Goal: Check status: Check status

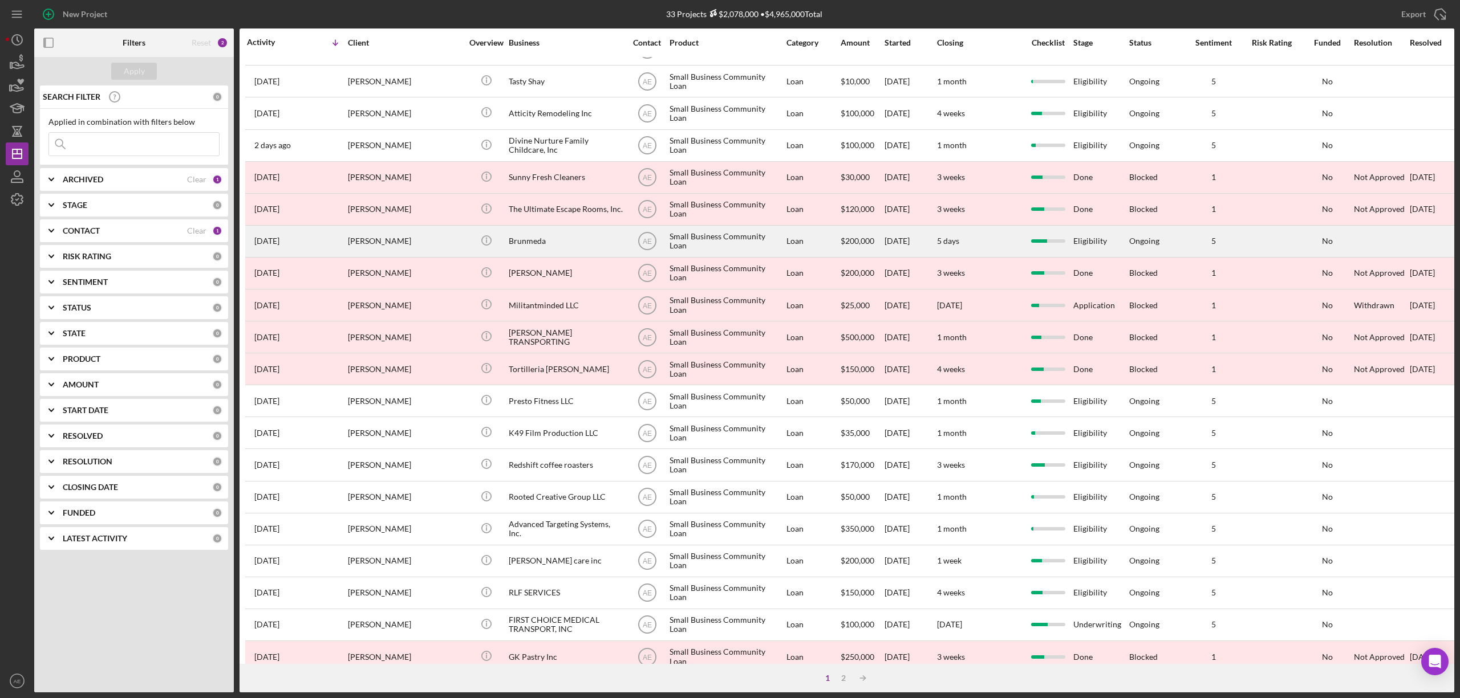
scroll to position [209, 0]
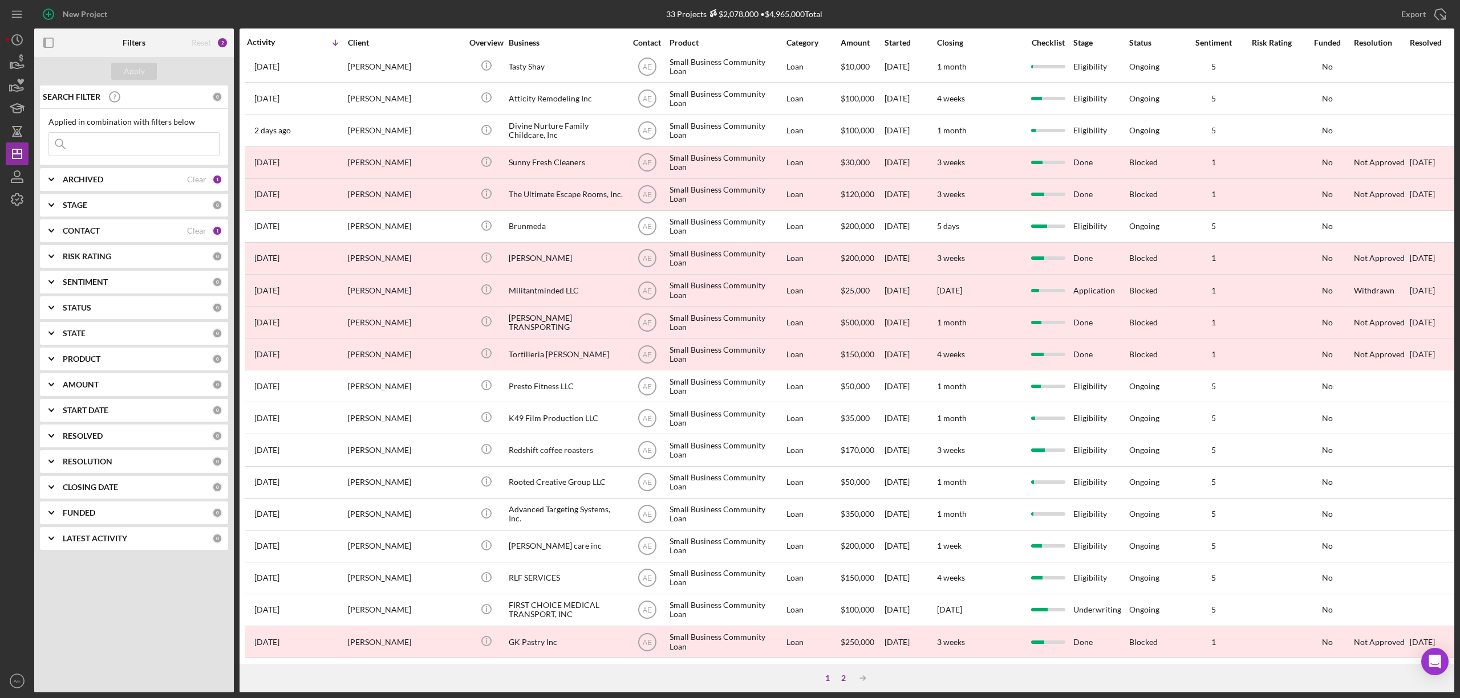
click at [844, 676] on div "2" at bounding box center [843, 678] width 16 height 9
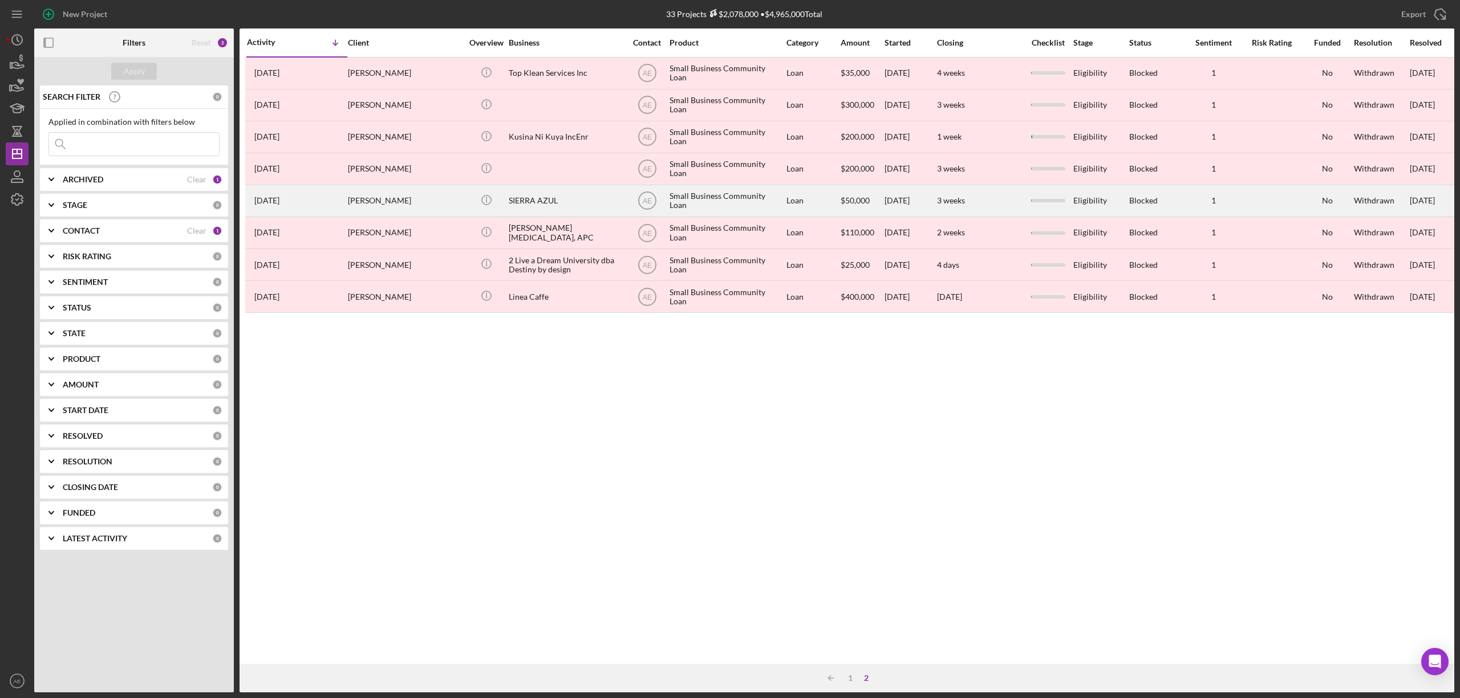
scroll to position [0, 0]
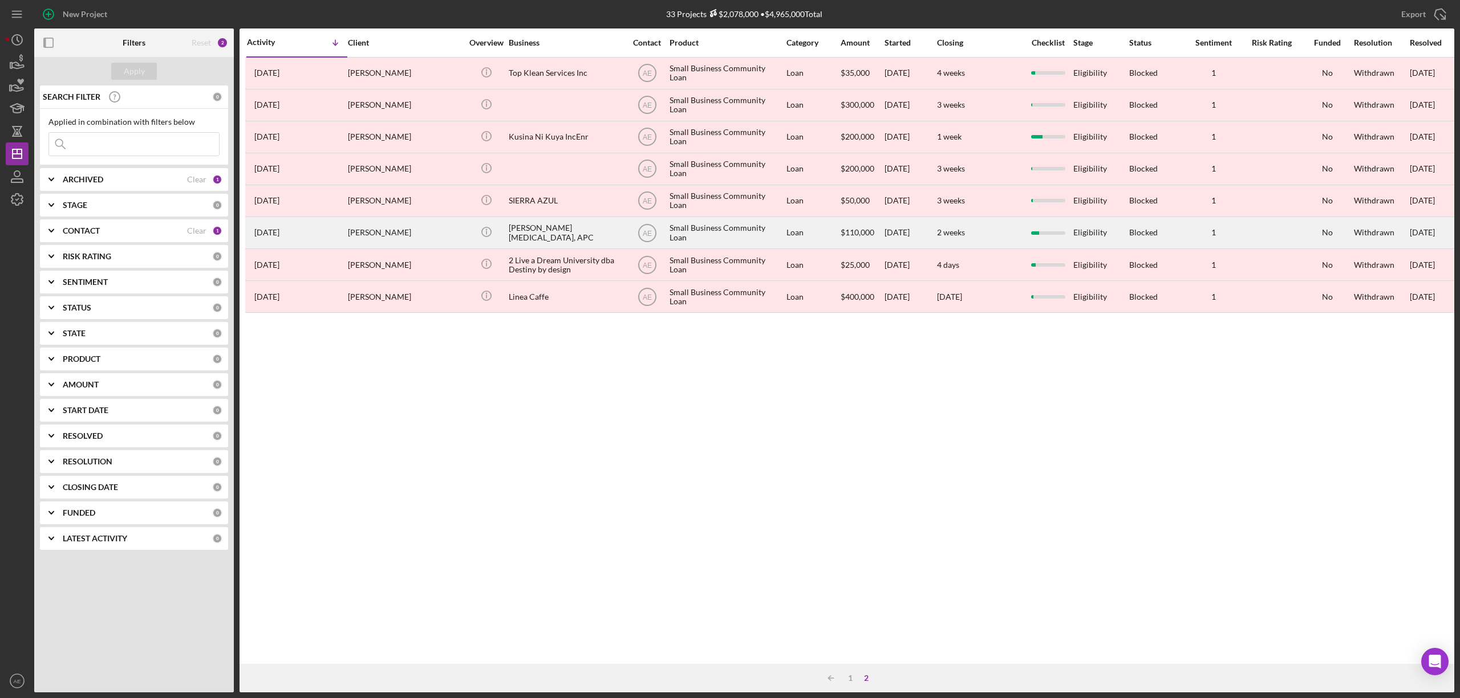
click at [441, 236] on div "[PERSON_NAME]" at bounding box center [405, 233] width 114 height 30
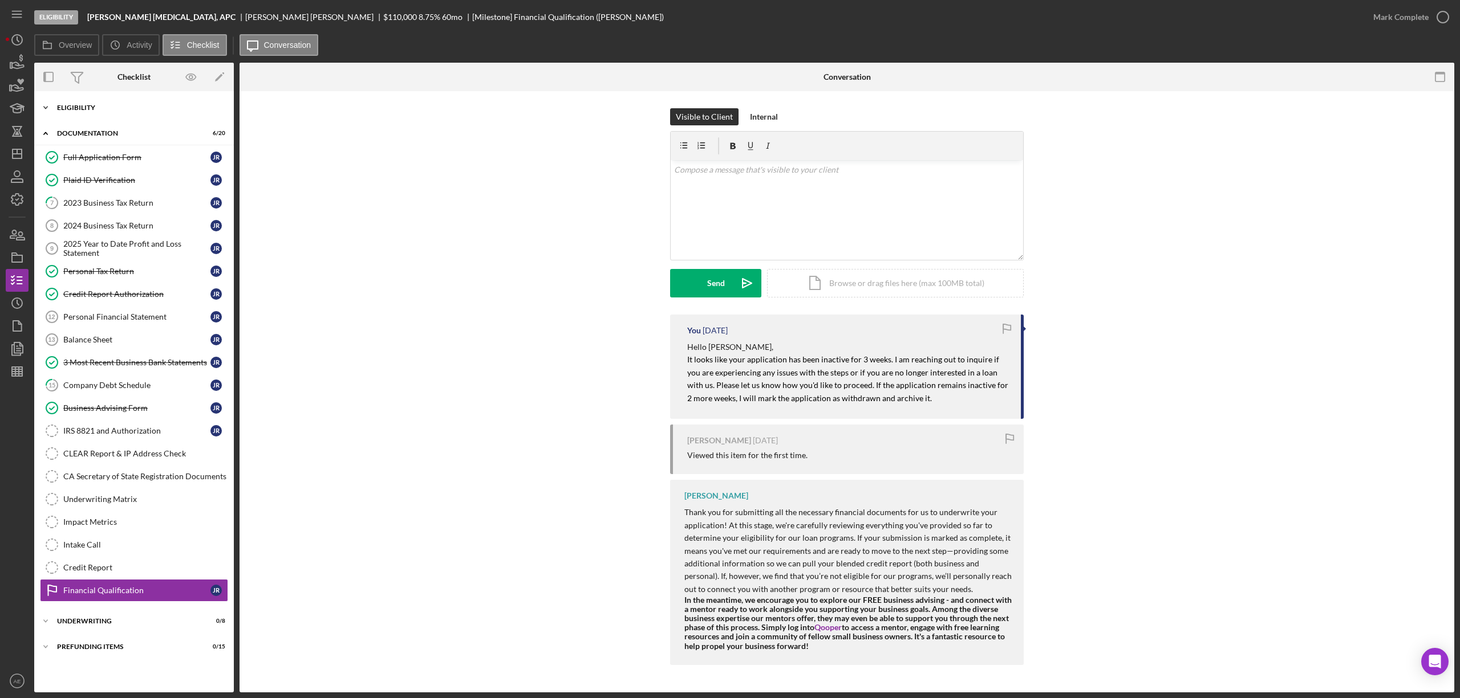
click at [112, 107] on div "Eligibility" at bounding box center [138, 107] width 163 height 7
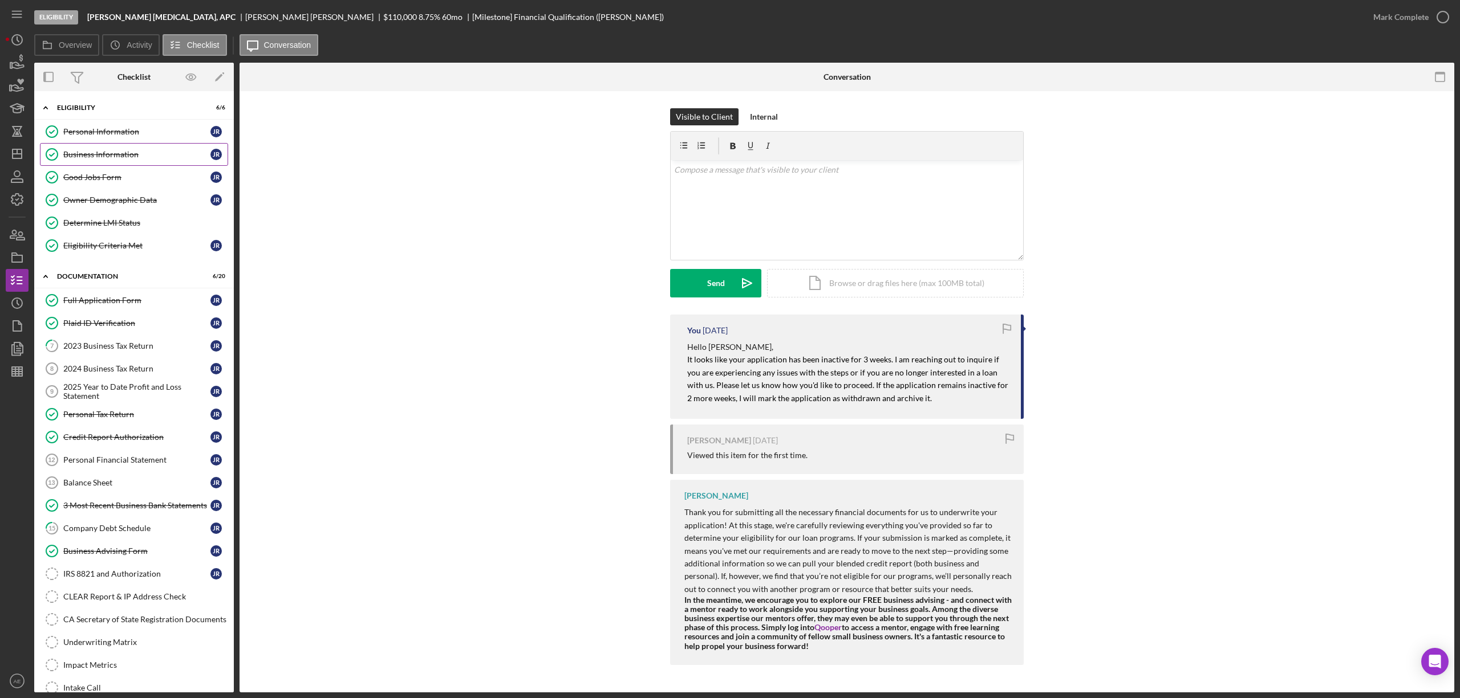
click at [120, 154] on div "Business Information" at bounding box center [136, 154] width 147 height 9
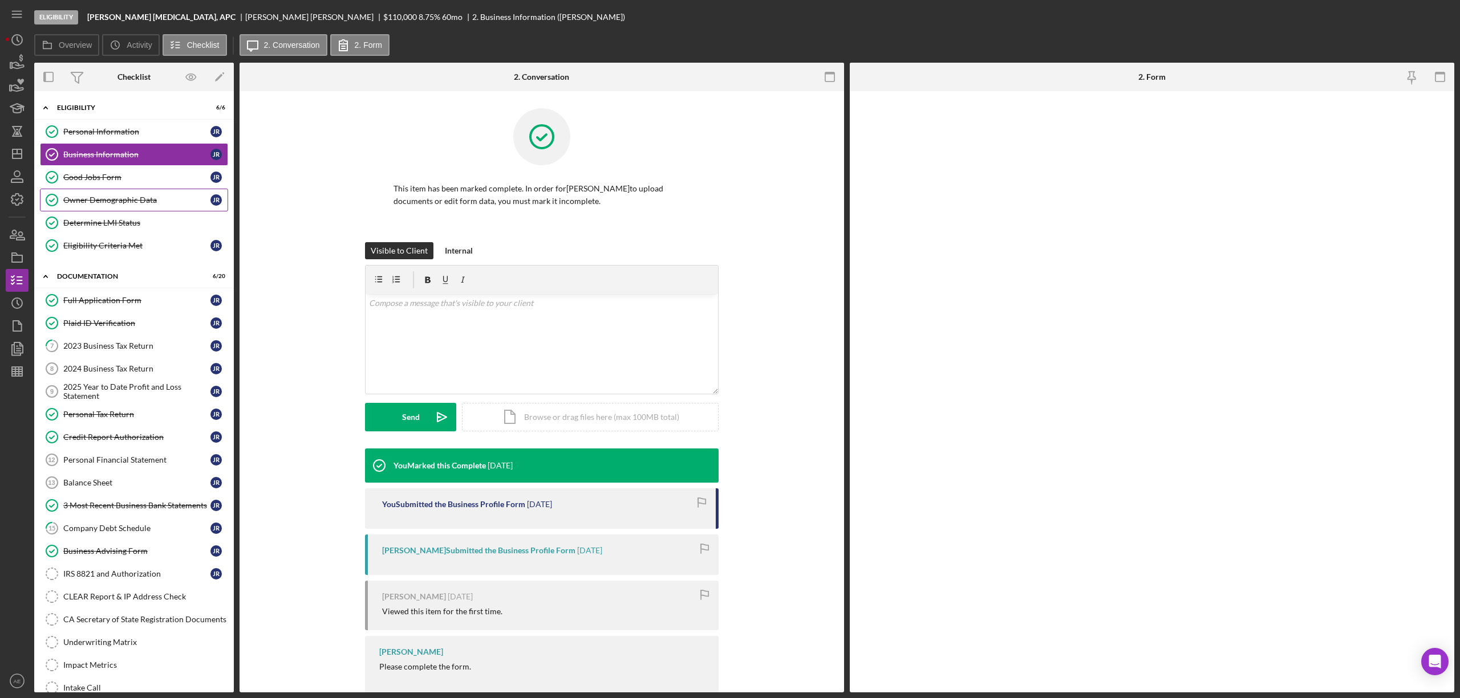
click at [152, 205] on div "Owner Demographic Data" at bounding box center [136, 200] width 147 height 9
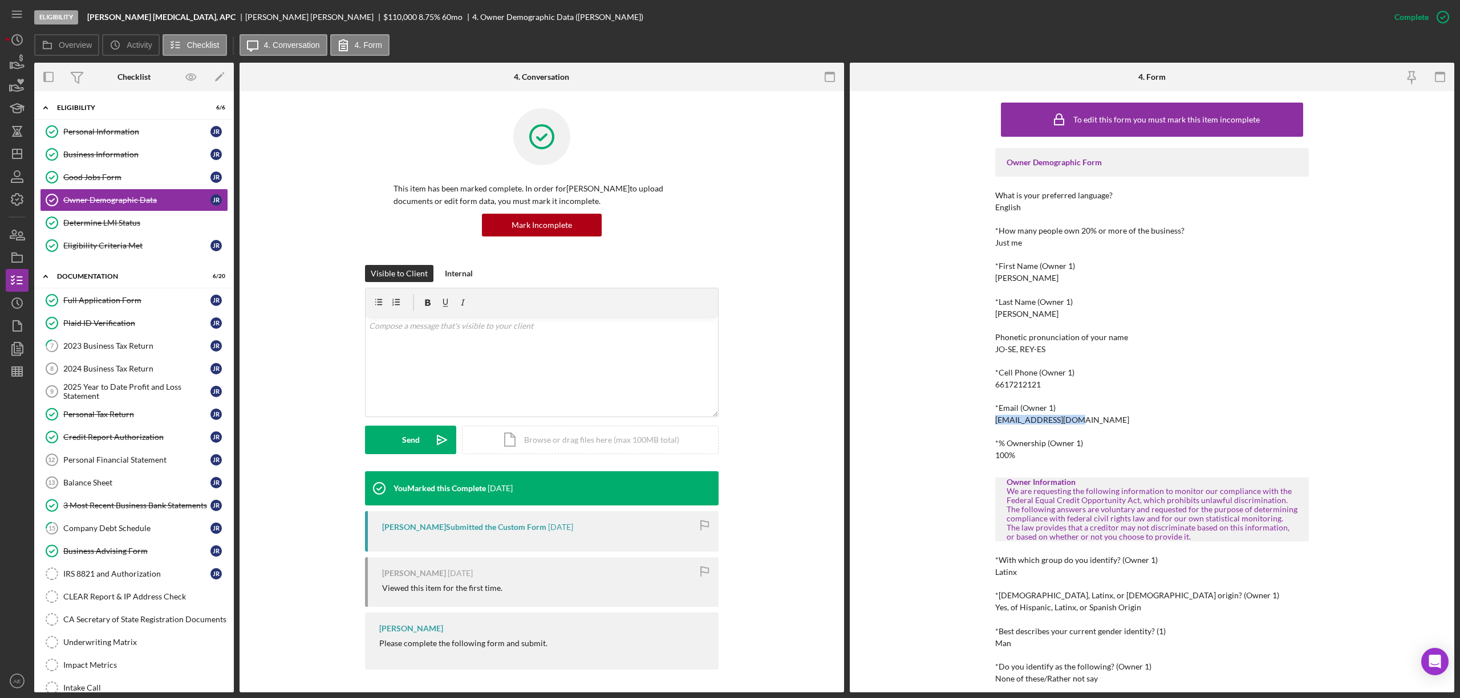
drag, startPoint x: 993, startPoint y: 416, endPoint x: 1092, endPoint y: 416, distance: 99.8
click at [1092, 416] on div "*Email (Owner 1) [EMAIL_ADDRESS][DOMAIN_NAME]" at bounding box center [1152, 414] width 314 height 21
copy div "[EMAIL_ADDRESS][DOMAIN_NAME]"
